Goal: Transaction & Acquisition: Book appointment/travel/reservation

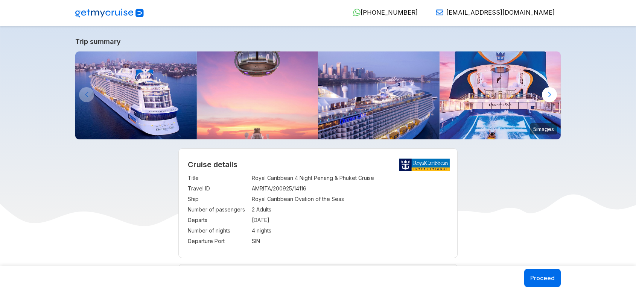
select select "**"
select select "*"
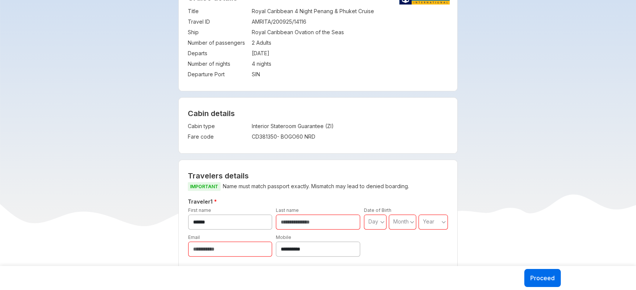
scroll to position [171, 0]
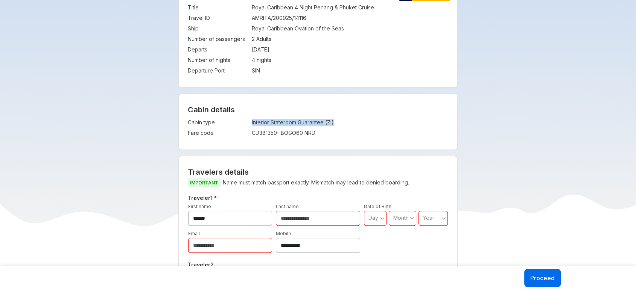
drag, startPoint x: 252, startPoint y: 122, endPoint x: 338, endPoint y: 122, distance: 85.8
click at [338, 122] on td "Interior Stateroom Guarantee (ZI)" at bounding box center [321, 122] width 138 height 11
copy td "Interior Stateroom Guarantee (ZI)"
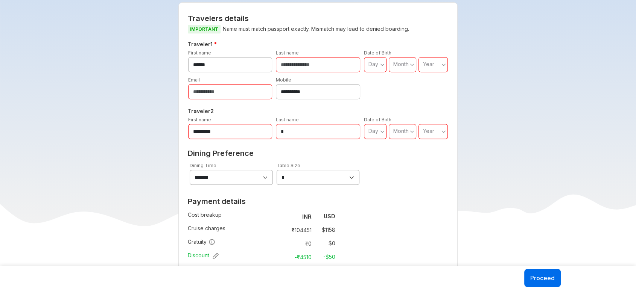
scroll to position [455, 0]
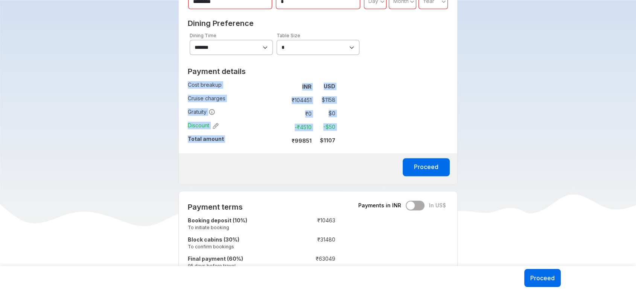
drag, startPoint x: 292, startPoint y: 140, endPoint x: 338, endPoint y: 135, distance: 46.5
click at [338, 135] on div "Payment details Cost breakup : INR USD Cruise charges : ₹ 104451 $ 1158 Gratuit…" at bounding box center [262, 109] width 166 height 90
copy tbody "Cost breakup : INR USD Cruise charges : ₹ 104451 $ 1158 Gratuity : ₹ 0 $ 0 Disc…"
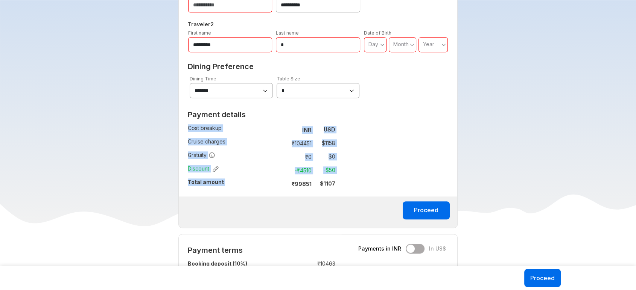
scroll to position [411, 0]
click at [358, 134] on div "**********" at bounding box center [318, 72] width 280 height 313
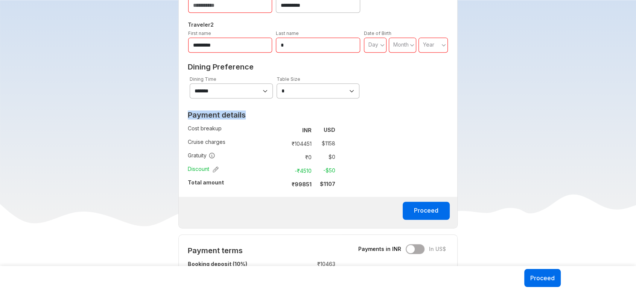
drag, startPoint x: 187, startPoint y: 116, endPoint x: 343, endPoint y: 186, distance: 171.3
click at [343, 186] on div "Payment details Cost breakup : INR USD Cruise charges : ₹ 104451 $ 1158 Gratuit…" at bounding box center [262, 153] width 166 height 90
copy h2 "Payment details"
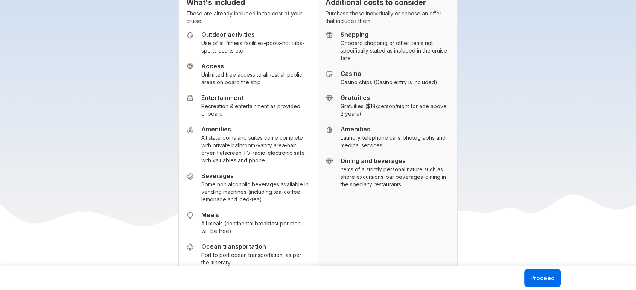
scroll to position [837, 0]
